Goal: Task Accomplishment & Management: Complete application form

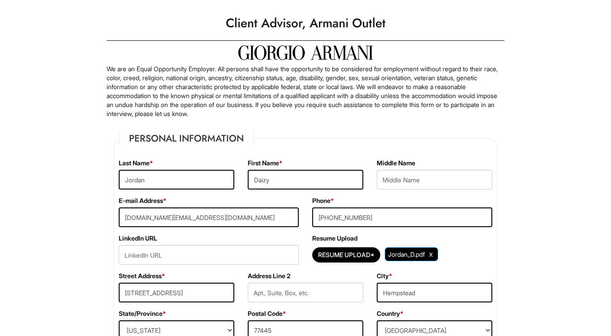
scroll to position [20, 0]
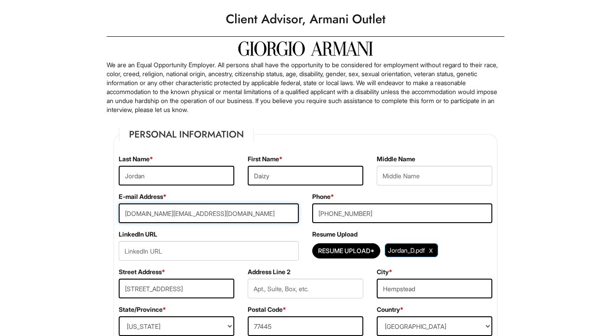
drag, startPoint x: 149, startPoint y: 214, endPoint x: 115, endPoint y: 214, distance: 34.0
click at [115, 214] on div "E-mail Address * [DOMAIN_NAME][EMAIL_ADDRESS][DOMAIN_NAME]" at bounding box center [208, 211] width 193 height 38
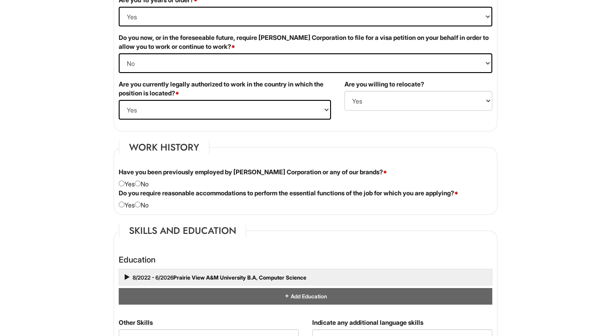
scroll to position [612, 0]
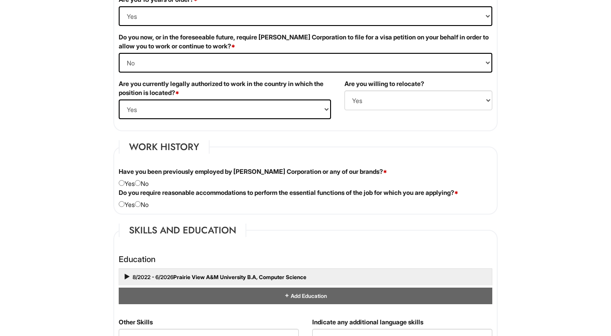
type input "[DOMAIN_NAME][EMAIL_ADDRESS][DOMAIN_NAME]"
click at [141, 183] on input "radio" at bounding box center [138, 183] width 6 height 6
radio input "true"
click at [141, 204] on input "radio" at bounding box center [138, 204] width 6 height 6
radio input "true"
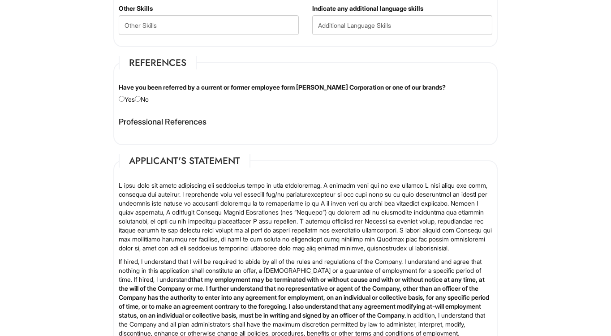
scroll to position [929, 0]
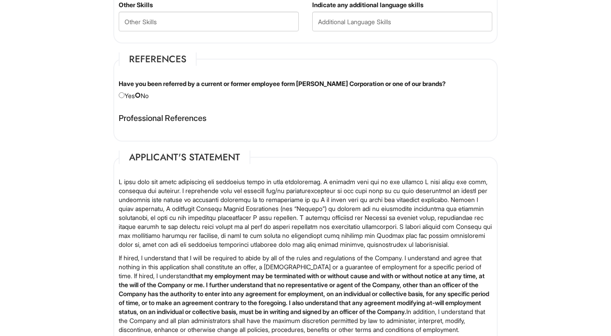
click at [139, 95] on input "radio" at bounding box center [138, 95] width 6 height 6
radio input "true"
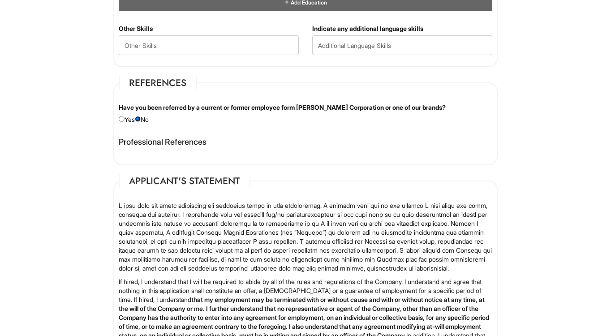
scroll to position [1200, 0]
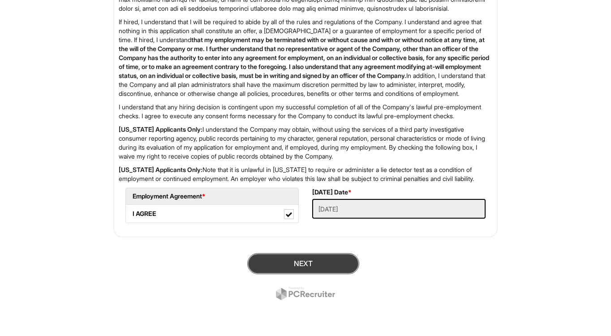
click at [272, 271] on button "Next" at bounding box center [303, 263] width 112 height 21
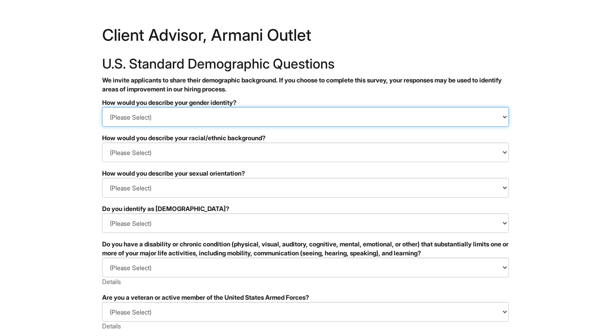
click at [214, 111] on select "(Please Select) Man Woman Non-binary I prefer to self-describe I don't wish to …" at bounding box center [305, 117] width 407 height 20
select select "Woman"
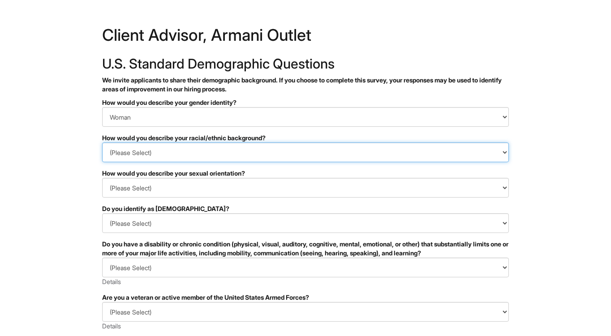
click at [197, 154] on select "(Please Select) Black or of African descent East Asian Hispanic, Latinx or of S…" at bounding box center [305, 152] width 407 height 20
select select "Black or of African descent"
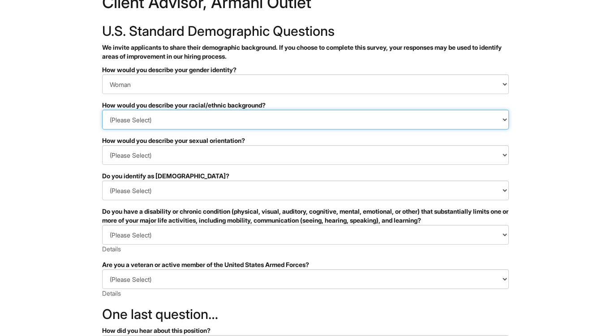
scroll to position [46, 0]
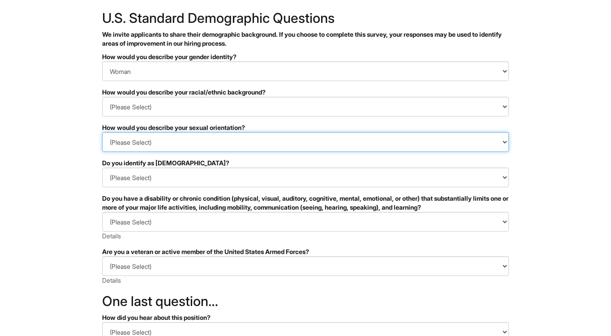
click at [192, 141] on select "(Please Select) Asexual Bisexual and/or pansexual Gay Heterosexual Lesbian Quee…" at bounding box center [305, 142] width 407 height 20
select select "I prefer to self-describe"
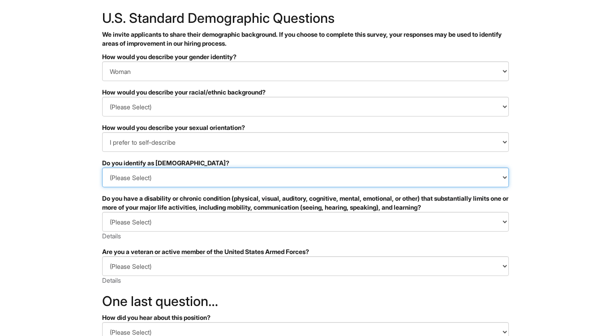
click at [171, 180] on select "(Please Select) Yes No I prefer to self-describe I don't wish to answer" at bounding box center [305, 177] width 407 height 20
select select "No"
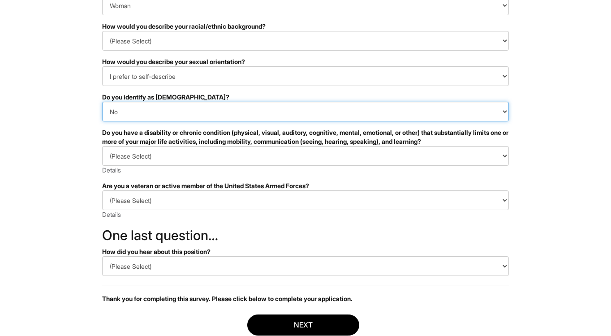
scroll to position [122, 0]
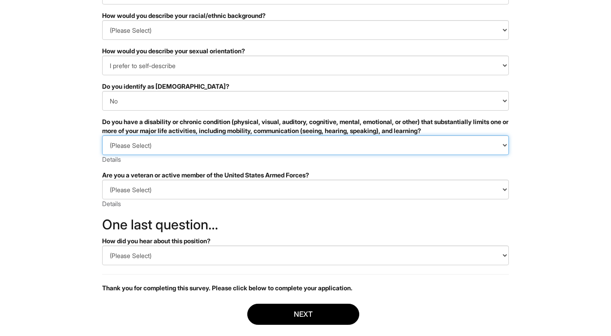
click at [161, 147] on select "(Please Select) YES, I HAVE A DISABILITY (or previously had a disability) NO, I…" at bounding box center [305, 145] width 407 height 20
select select "NO, I DON'T HAVE A DISABILITY"
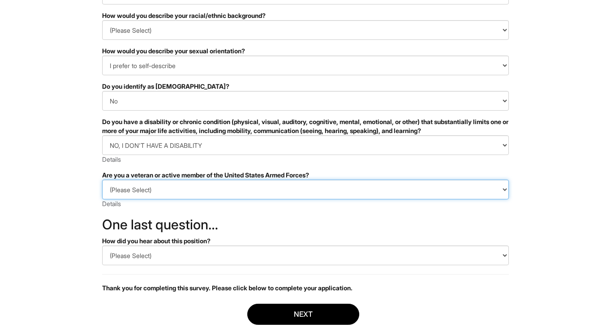
click at [160, 193] on select "(Please Select) I IDENTIFY AS ONE OR MORE OF THE CLASSIFICATIONS OF PROTECTED V…" at bounding box center [305, 190] width 407 height 20
select select "I AM NOT A PROTECTED VETERAN"
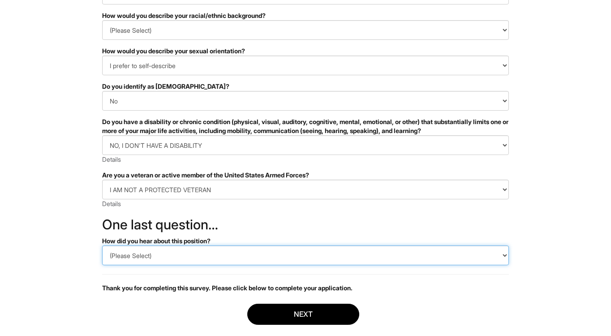
click at [171, 255] on select "(Please Select) CareerBuilder Indeed LinkedIn Monster Referral Other" at bounding box center [305, 255] width 407 height 20
select select "Indeed"
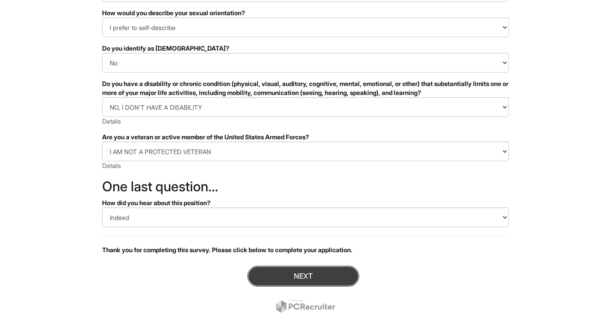
click at [261, 280] on button "Next" at bounding box center [303, 275] width 112 height 21
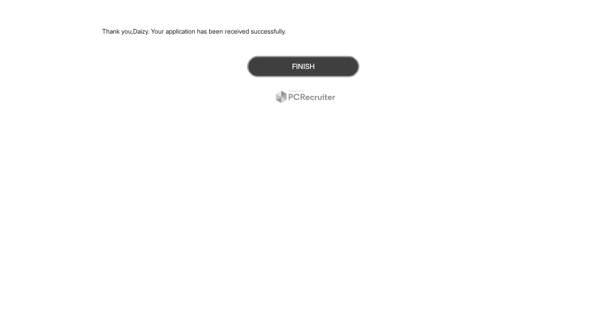
click at [259, 71] on button "Finish" at bounding box center [303, 66] width 112 height 21
